Goal: Task Accomplishment & Management: Use online tool/utility

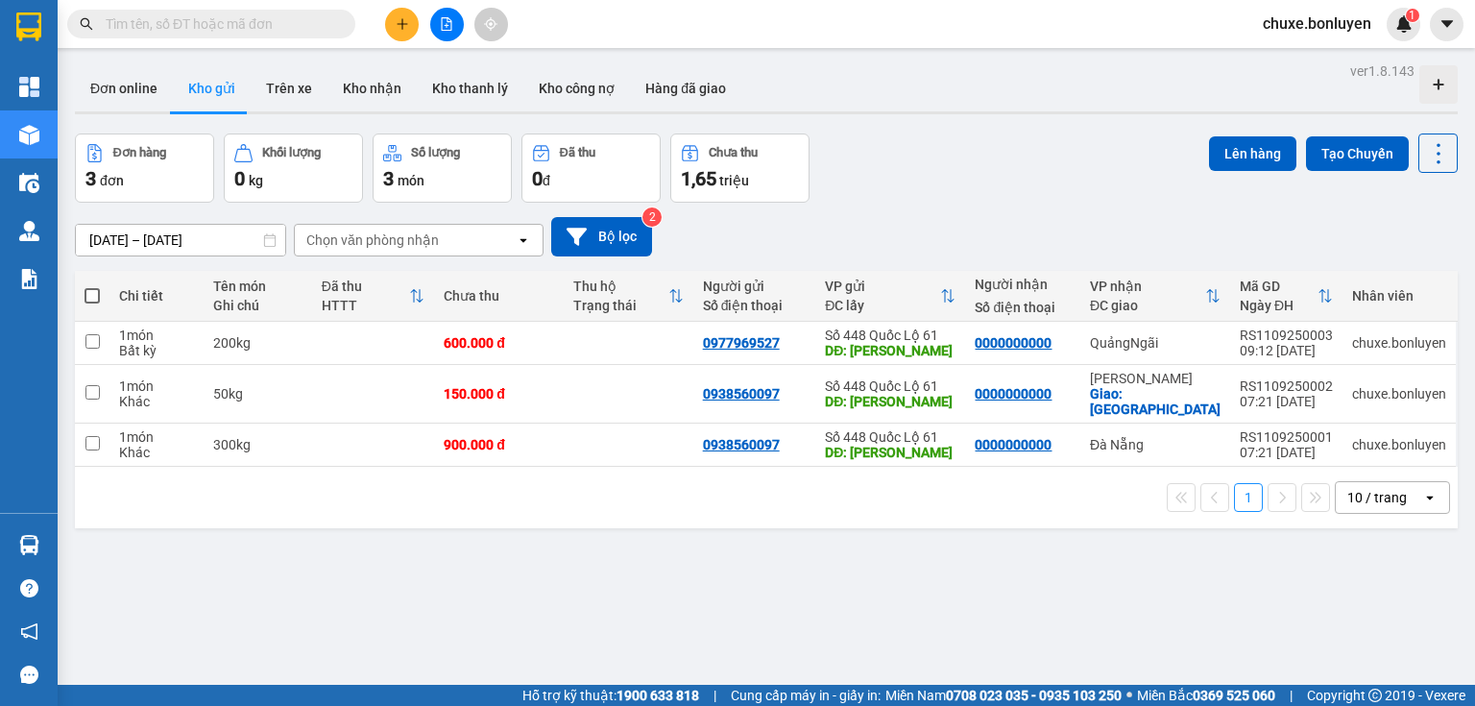
click at [242, 30] on input "text" at bounding box center [219, 23] width 227 height 21
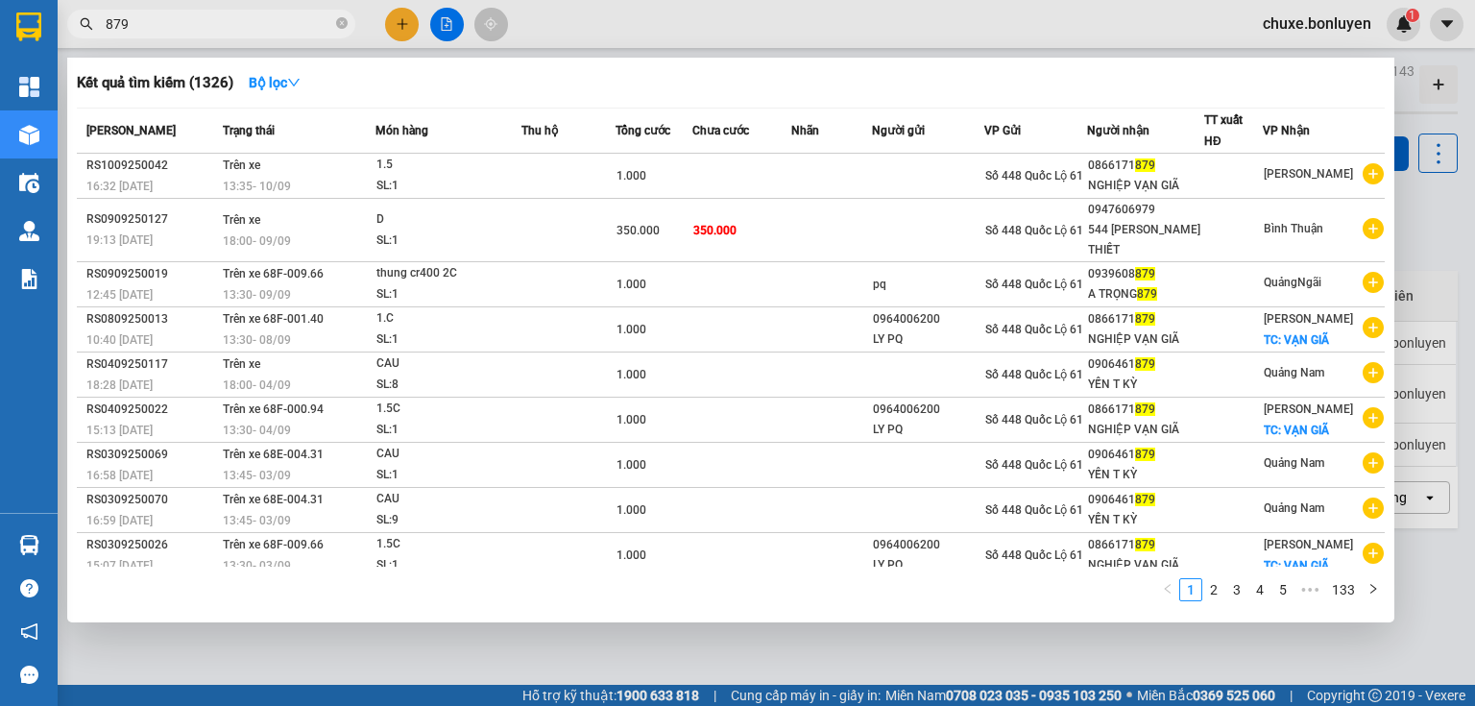
click at [142, 12] on span "879" at bounding box center [211, 24] width 288 height 29
click at [154, 18] on input "879" at bounding box center [219, 23] width 227 height 21
type input "8"
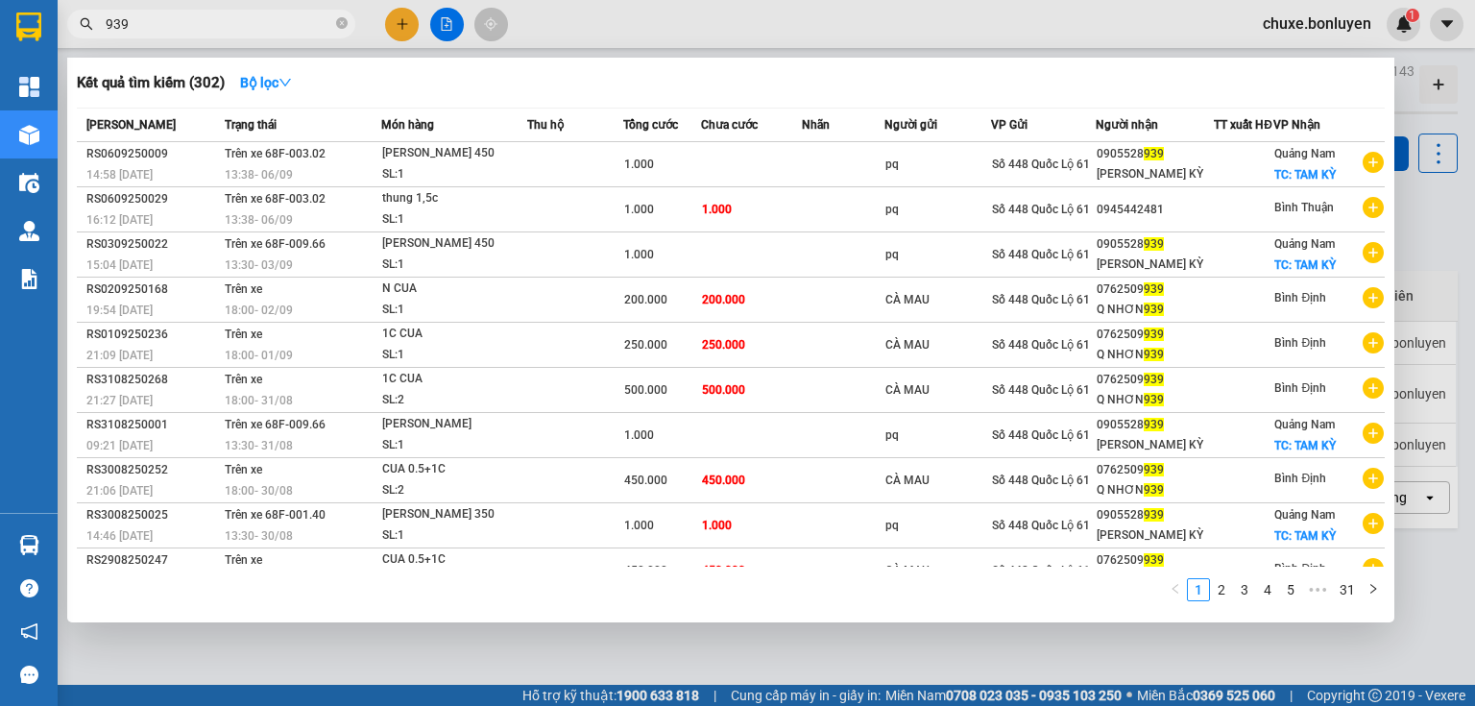
click at [277, 33] on input "939" at bounding box center [219, 23] width 227 height 21
type input "9"
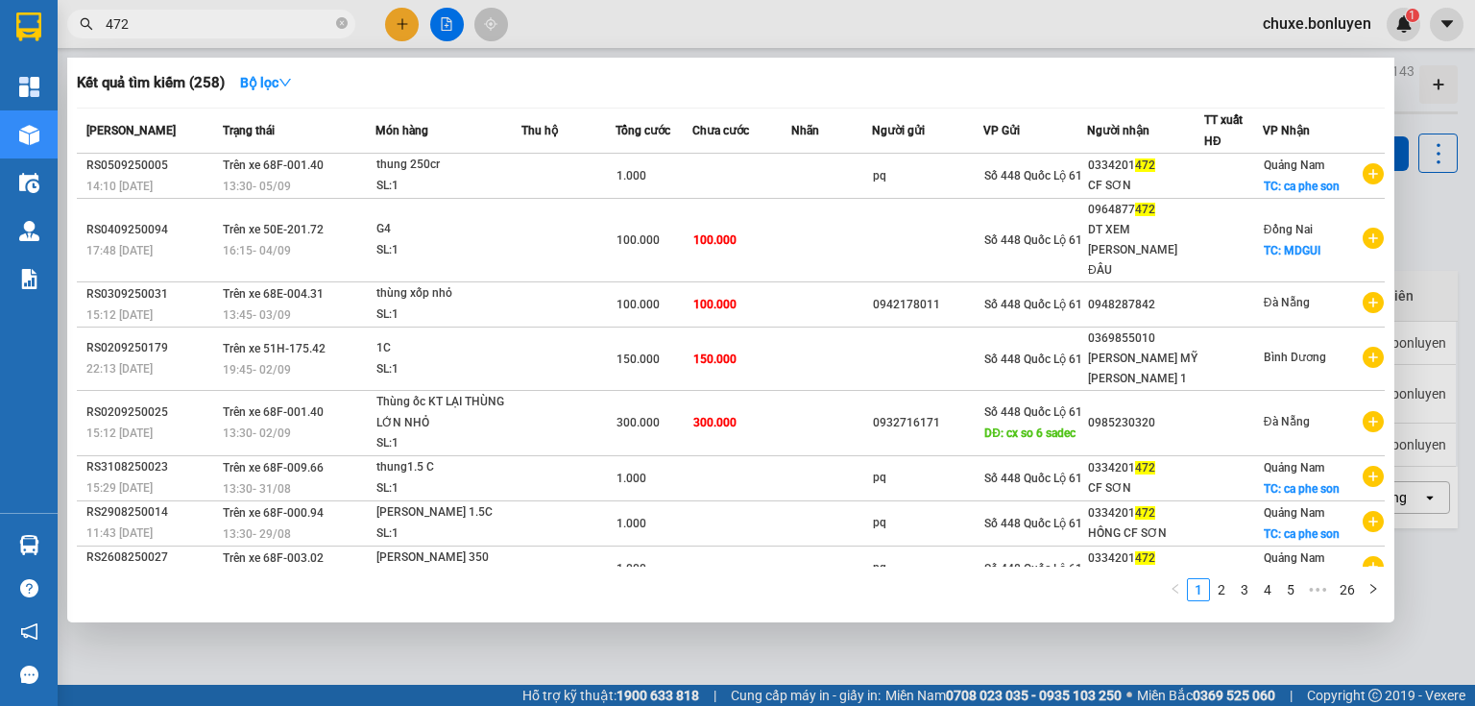
click at [214, 28] on input "472" at bounding box center [219, 23] width 227 height 21
type input "4"
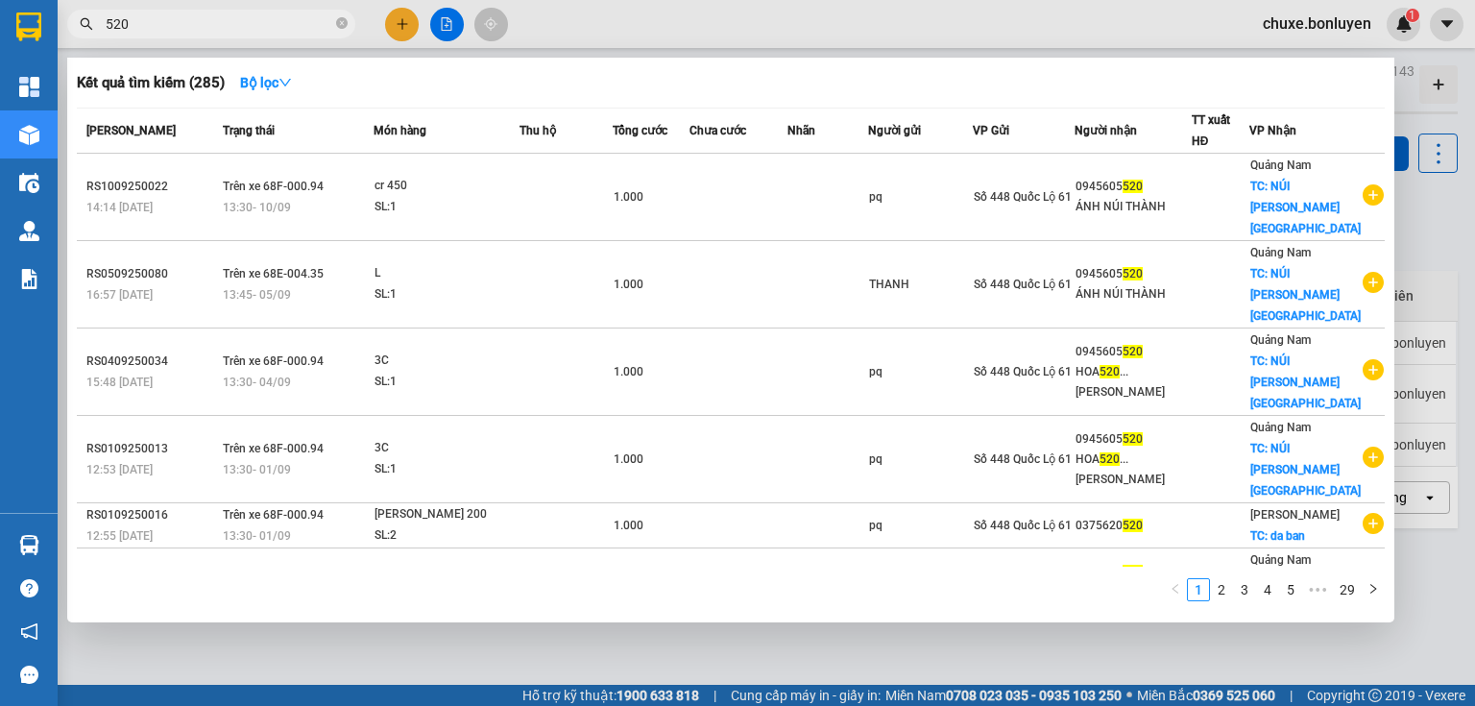
click at [299, 34] on input "520" at bounding box center [219, 23] width 227 height 21
type input "5"
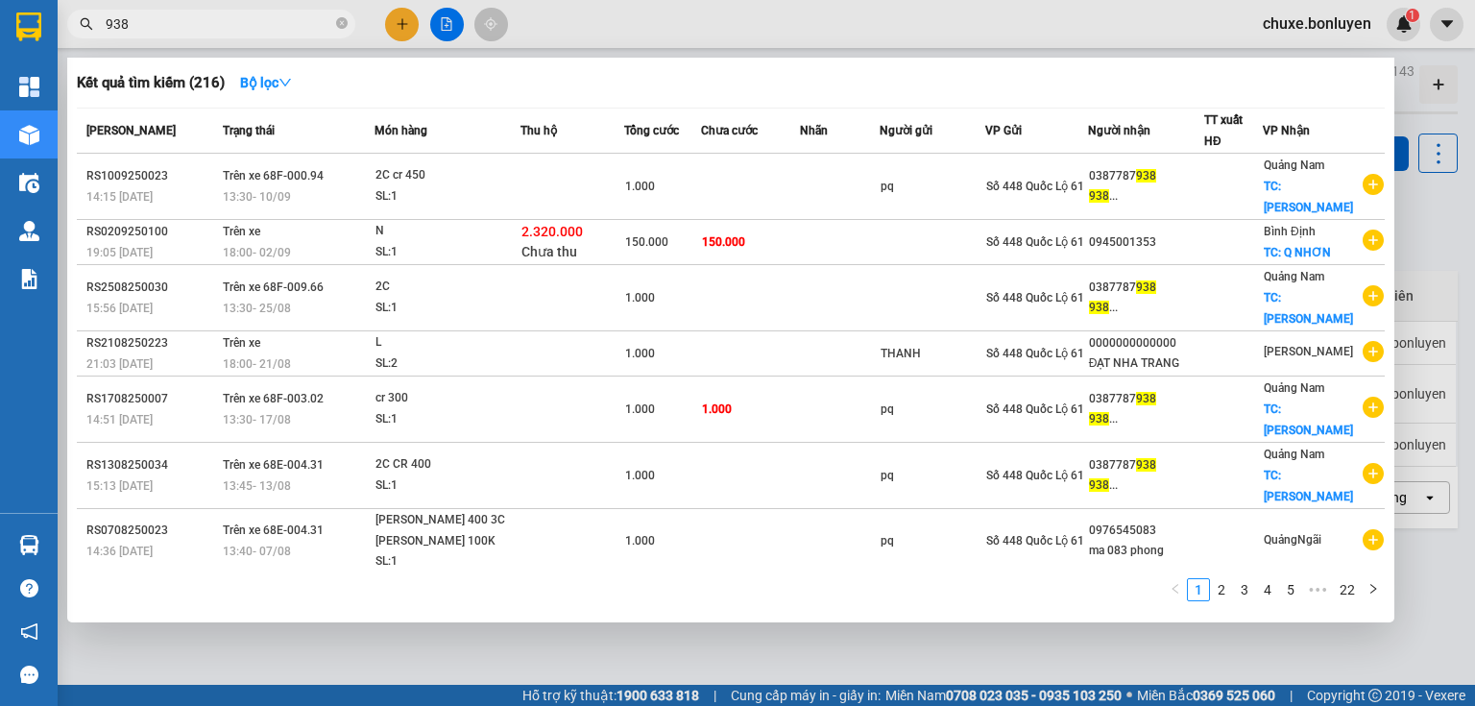
type input "938"
